Goal: Check status

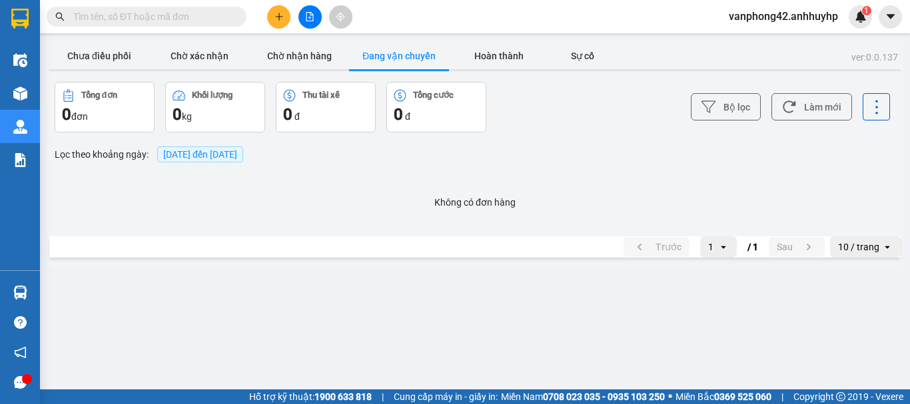
click at [192, 151] on span "[DATE] đến [DATE]" at bounding box center [200, 154] width 74 height 11
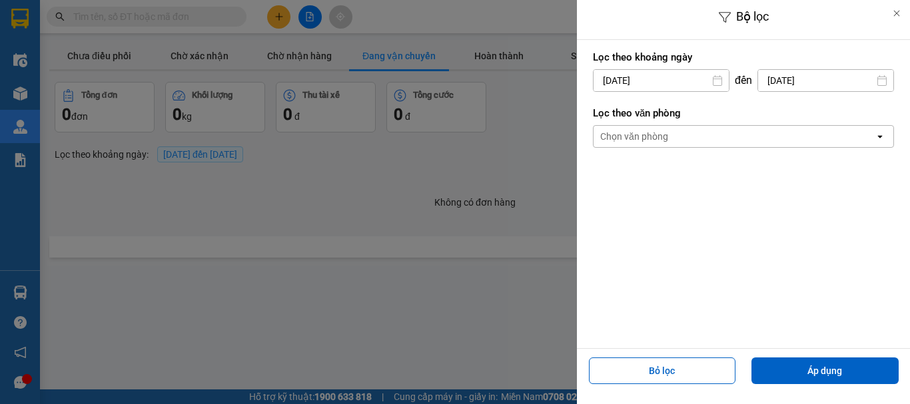
click at [634, 81] on input "[DATE]" at bounding box center [661, 80] width 135 height 21
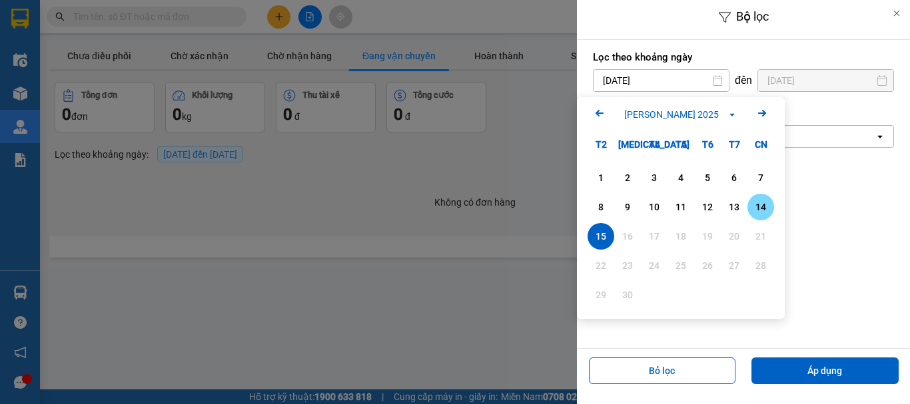
click at [762, 211] on div "14" at bounding box center [761, 207] width 19 height 16
type input "[DATE]"
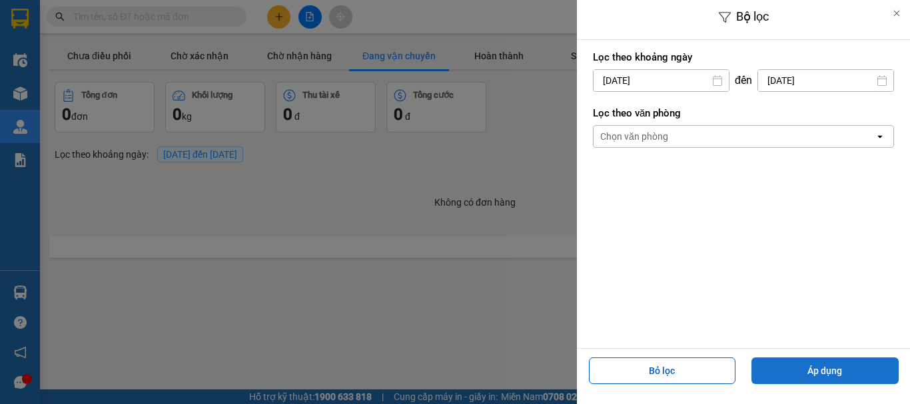
click at [818, 369] on button "Áp dụng" at bounding box center [825, 371] width 147 height 27
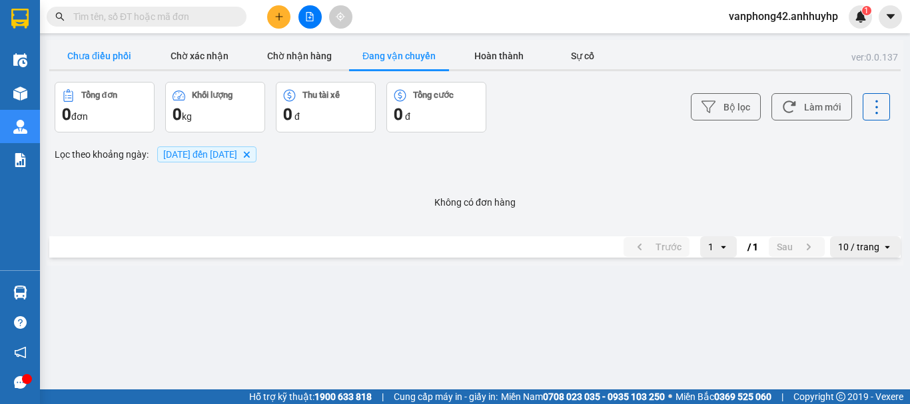
click at [111, 57] on button "Chưa điều phối" at bounding box center [99, 56] width 100 height 27
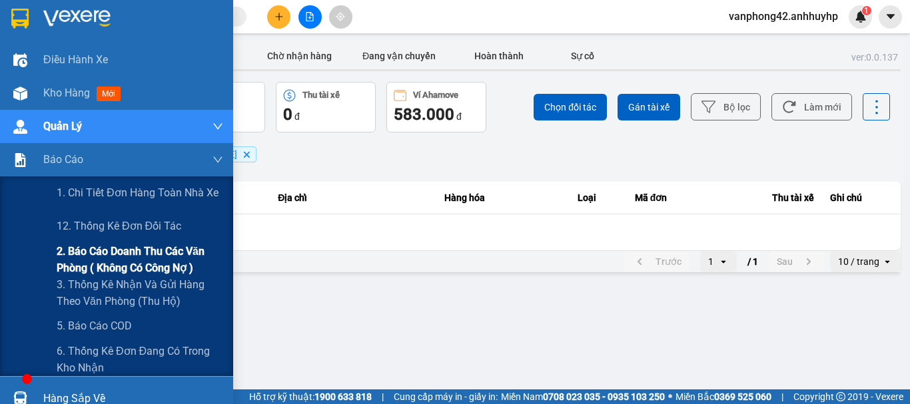
click at [118, 250] on span "2. Báo cáo doanh thu các văn phòng ( không có công nợ )" at bounding box center [140, 259] width 167 height 33
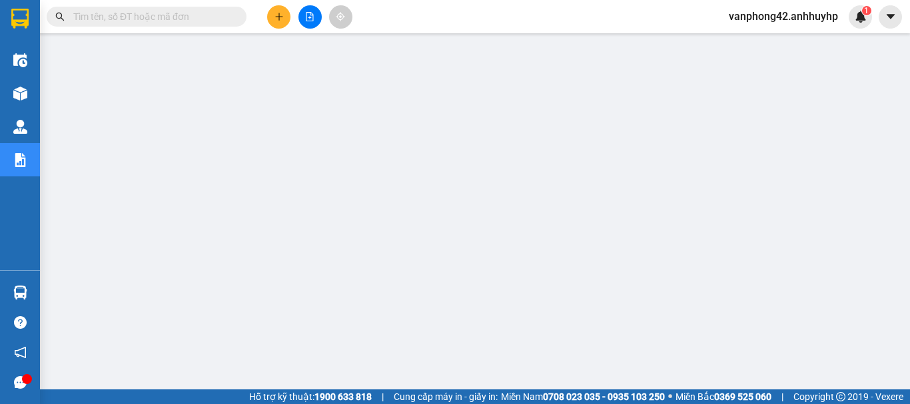
click at [179, 20] on input "text" at bounding box center [151, 16] width 157 height 15
paste input "97SD1409250078"
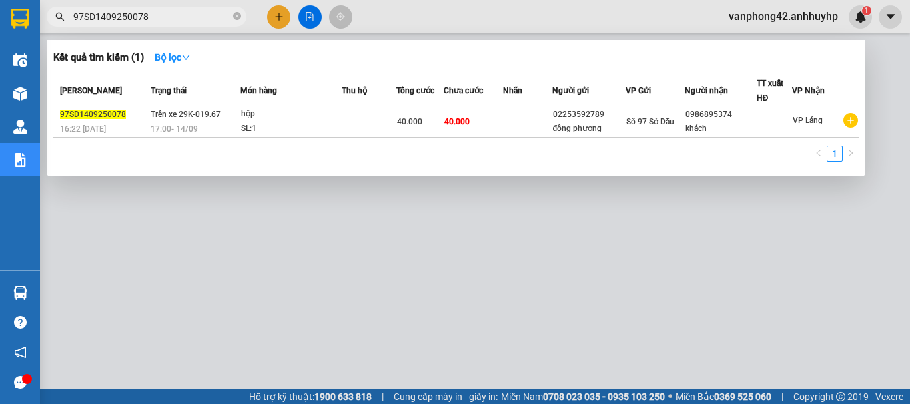
click at [151, 215] on div at bounding box center [455, 202] width 910 height 404
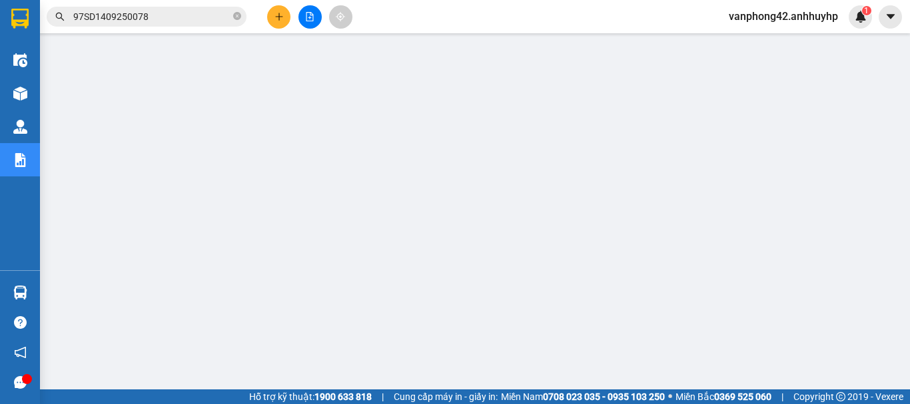
click at [179, 13] on input "97SD1409250078" at bounding box center [151, 16] width 157 height 15
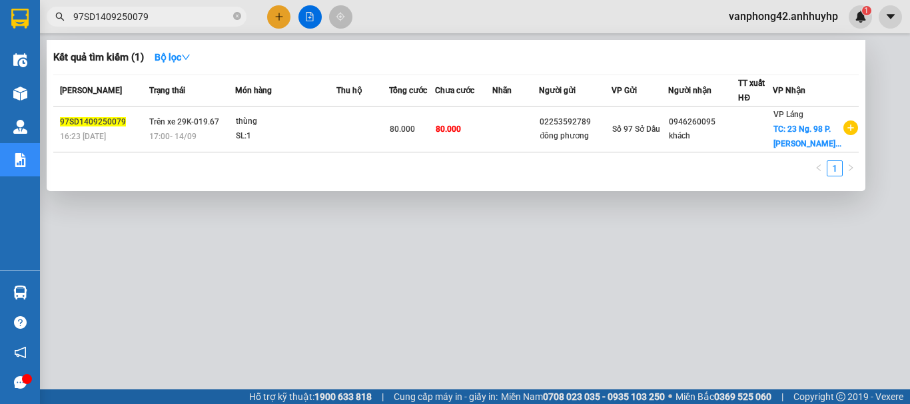
click at [143, 254] on div at bounding box center [455, 202] width 910 height 404
click at [163, 11] on input "97SD1409250079" at bounding box center [151, 16] width 157 height 15
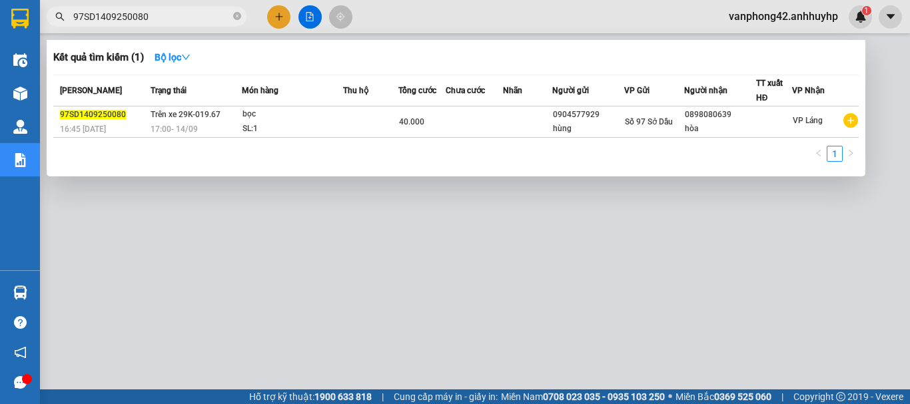
type input "97SD1409250080"
